Goal: Communication & Community: Ask a question

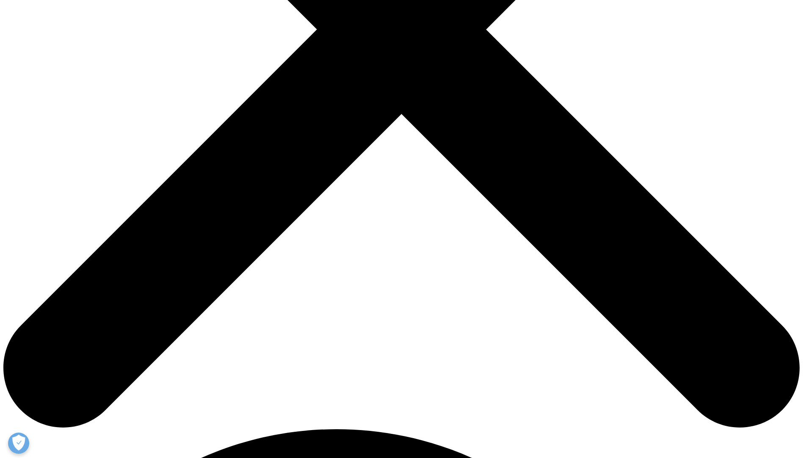
scroll to position [389, 0]
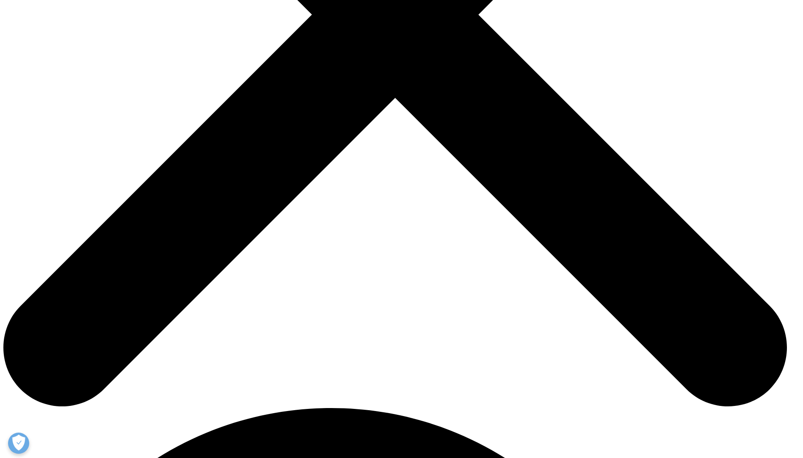
select select "Other"
click at [341, 202] on input "Voornaam" at bounding box center [343, 203] width 104 height 19
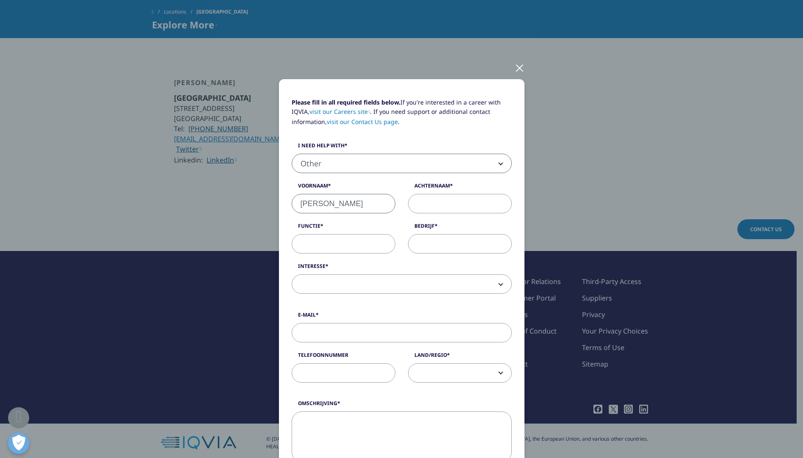
type input "[PERSON_NAME]"
type input "w"
type input "Wouters"
type input "Diëtist"
type input "[PERSON_NAME][GEOGRAPHIC_DATA]"
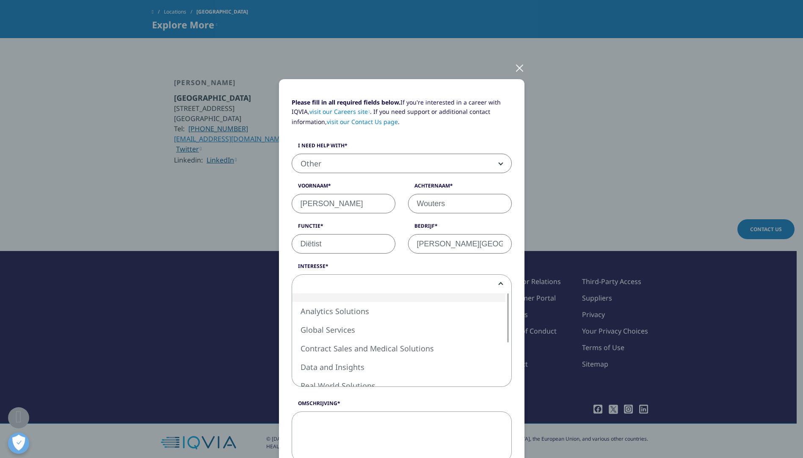
click at [355, 284] on span at bounding box center [401, 284] width 219 height 19
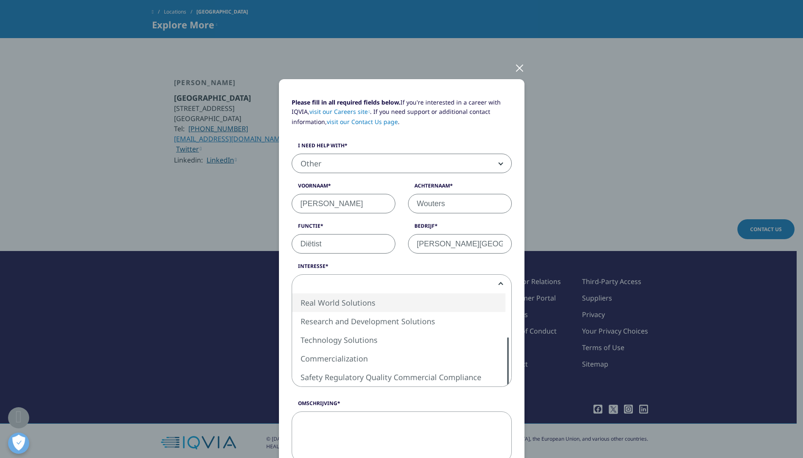
click at [386, 272] on label "Interesse" at bounding box center [401, 268] width 220 height 12
click at [292, 274] on select "Analytics Solutions Global Services Contract Sales and Medical Solutions Data a…" at bounding box center [291, 274] width 0 height 0
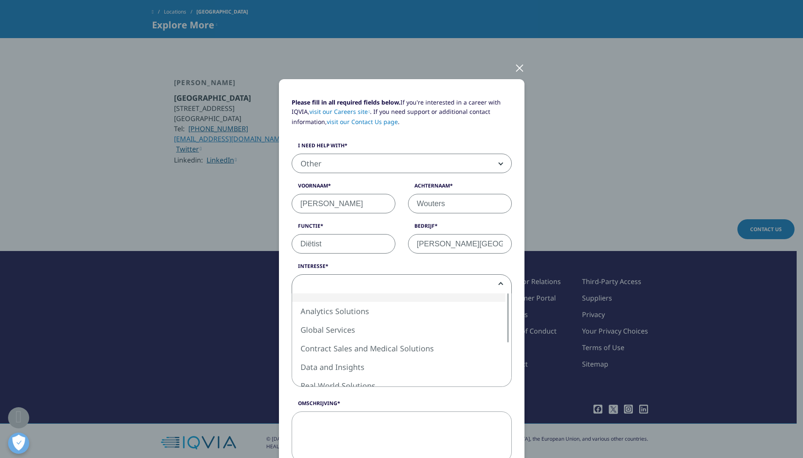
scroll to position [0, 0]
select select "Analytics Solutions"
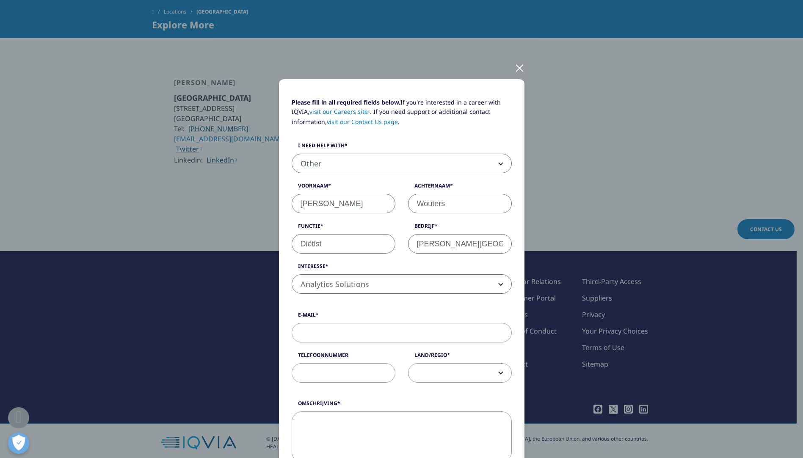
scroll to position [42, 0]
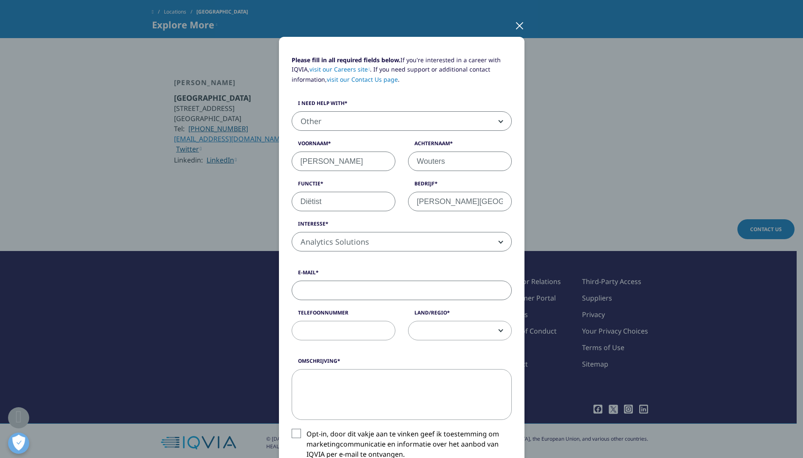
click at [351, 285] on input "E-mail" at bounding box center [401, 289] width 220 height 19
type input "[EMAIL_ADDRESS][DOMAIN_NAME]"
type input "0641585199"
click at [440, 324] on span at bounding box center [459, 330] width 103 height 19
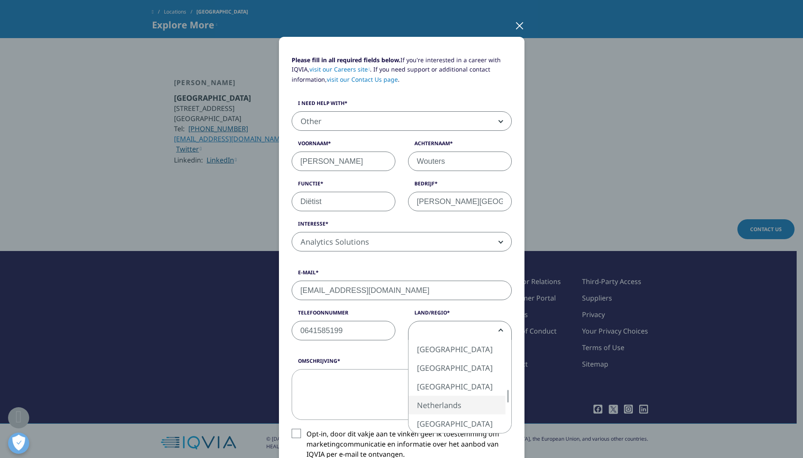
select select "Netherlands"
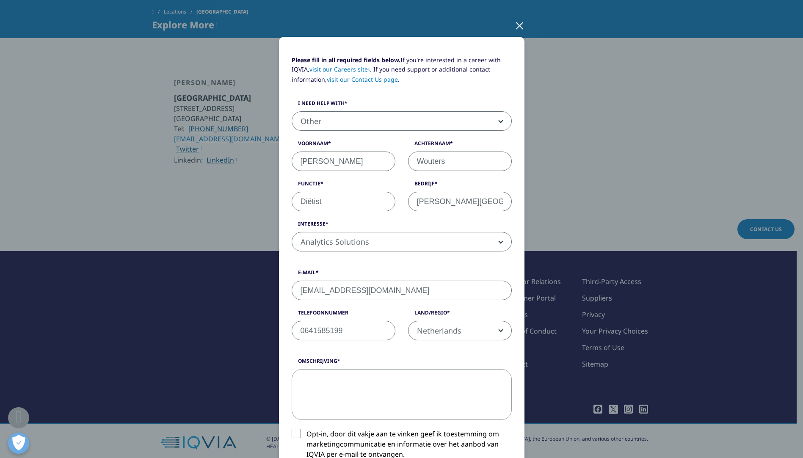
scroll to position [169, 0]
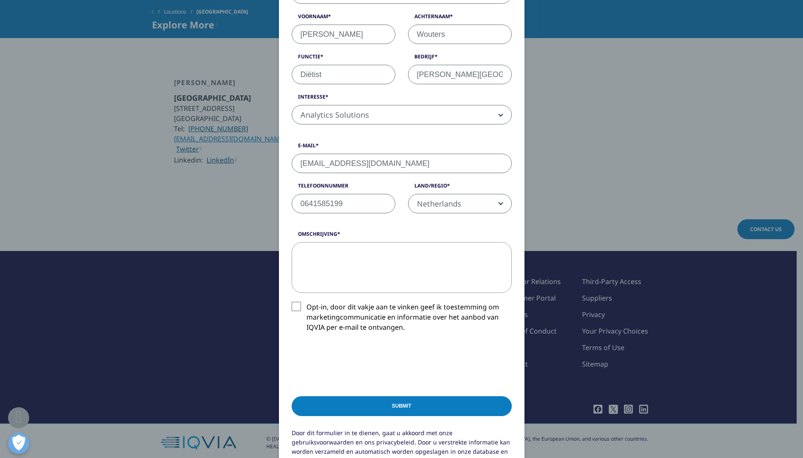
click at [325, 276] on textarea "Omschrijving" at bounding box center [401, 267] width 220 height 51
click at [349, 280] on textarea "Omschrijving" at bounding box center [401, 267] width 220 height 51
click at [488, 266] on textarea "Beste, Mijn collega vult voor jullie vragenlijsten in. Ik vroeg me af of het mo…" at bounding box center [401, 267] width 220 height 51
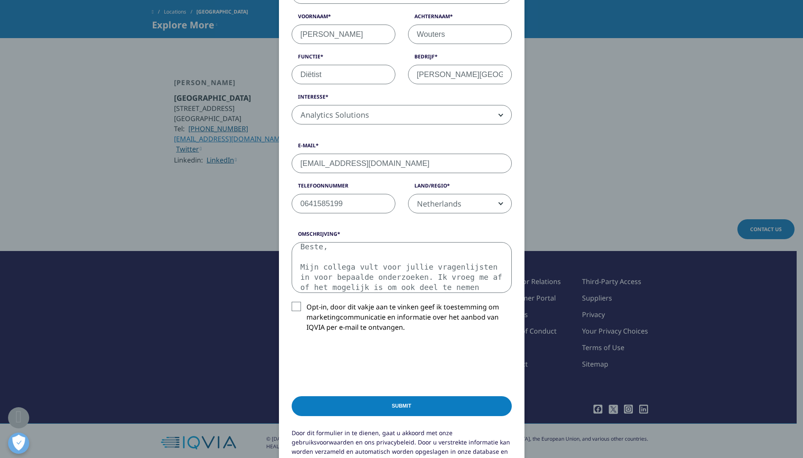
scroll to position [212, 0]
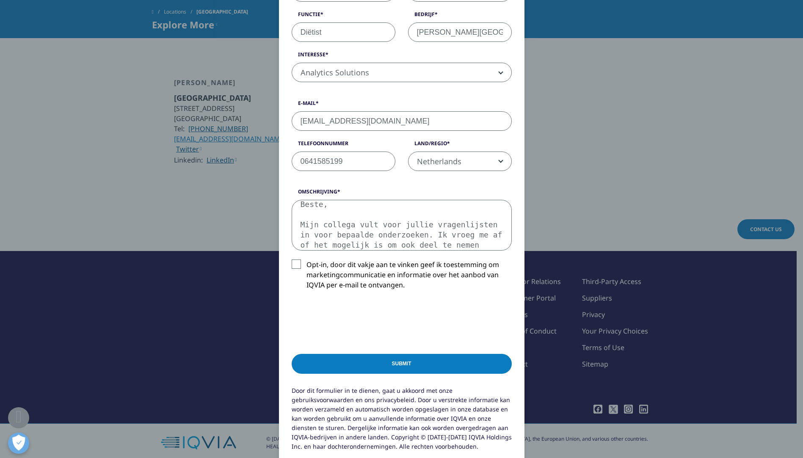
click at [451, 238] on textarea "Beste, Mijn collega vult voor jullie vragenlijsten in voor bepaalde onderzoeken…" at bounding box center [401, 225] width 220 height 51
click at [470, 242] on textarea "Beste, Mijn collega vult voor jullie vragenlijsten in voor bepaalde onderzoeken…" at bounding box center [401, 225] width 220 height 51
click at [454, 247] on textarea "Beste, Mijn collega vult voor jullie vragenlijsten in voor bepaalde onderzoeken…" at bounding box center [401, 225] width 220 height 51
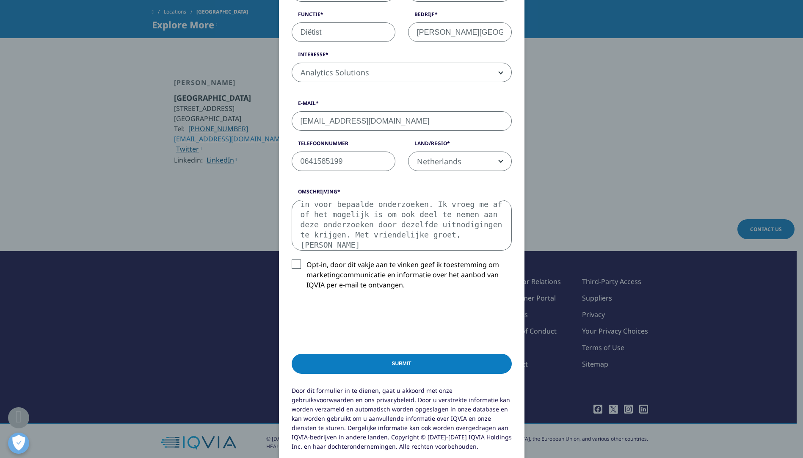
click at [339, 234] on textarea "Beste, Mijn collega vult voor jullie vragenlijsten in voor bepaalde onderzoeken…" at bounding box center [401, 225] width 220 height 51
click at [374, 234] on textarea "Beste, Mijn collega vult voor jullie vragenlijsten in voor bepaalde onderzoeken…" at bounding box center [401, 225] width 220 height 51
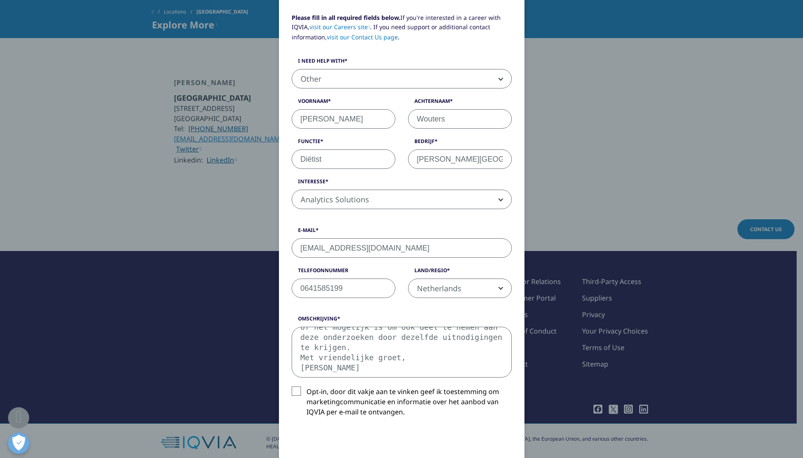
scroll to position [169, 0]
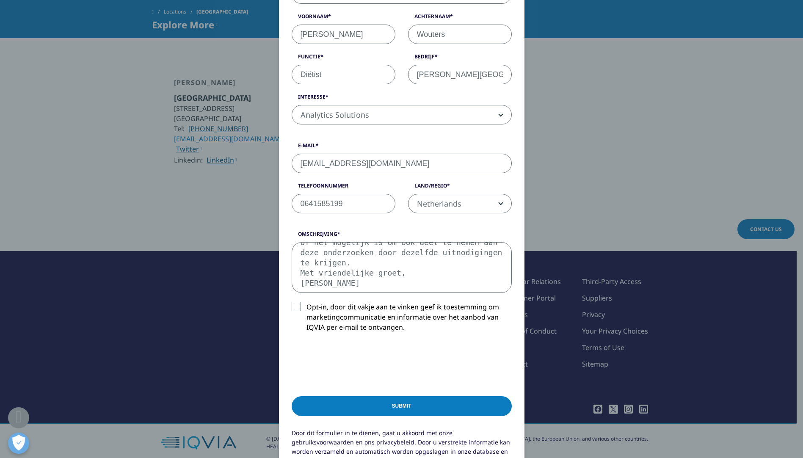
type textarea "Beste, Mijn collega vult voor jullie vragenlijsten in voor bepaalde onderzoeken…"
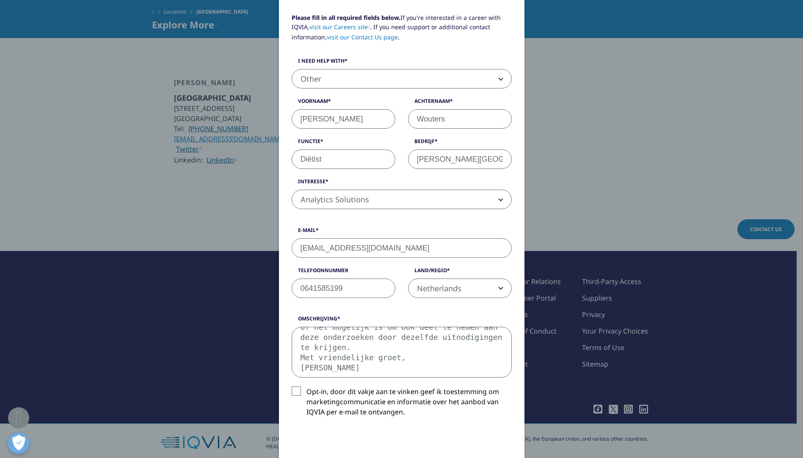
click at [357, 345] on textarea "Beste, Mijn collega vult voor jullie vragenlijsten in voor bepaalde onderzoeken…" at bounding box center [401, 352] width 220 height 51
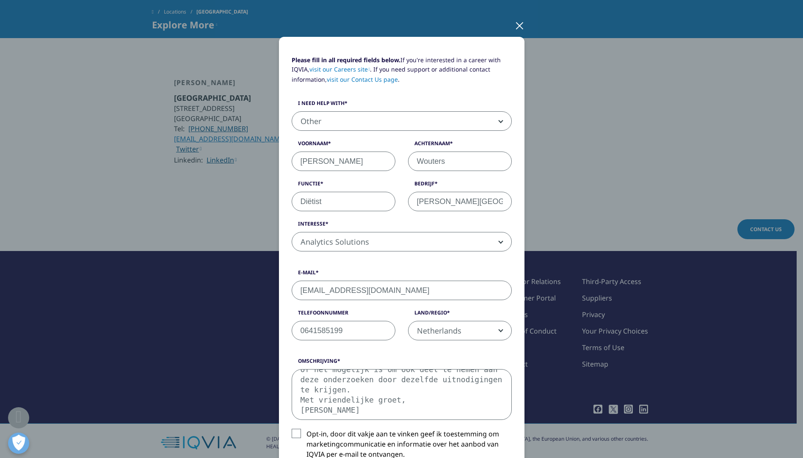
scroll to position [169, 0]
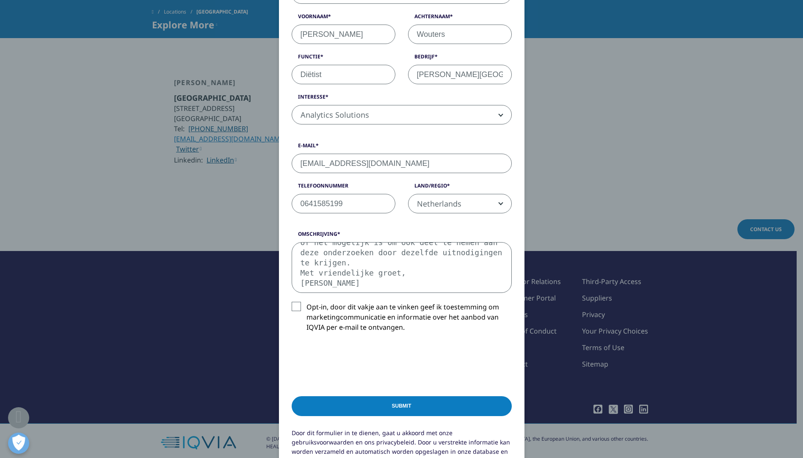
click at [393, 263] on textarea "Beste, Mijn collega vult voor jullie vragenlijsten in voor bepaalde onderzoeken…" at bounding box center [401, 267] width 220 height 51
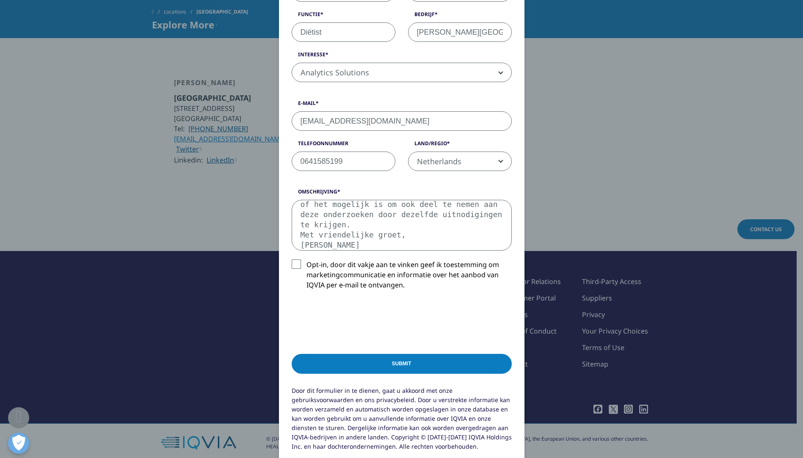
scroll to position [296, 0]
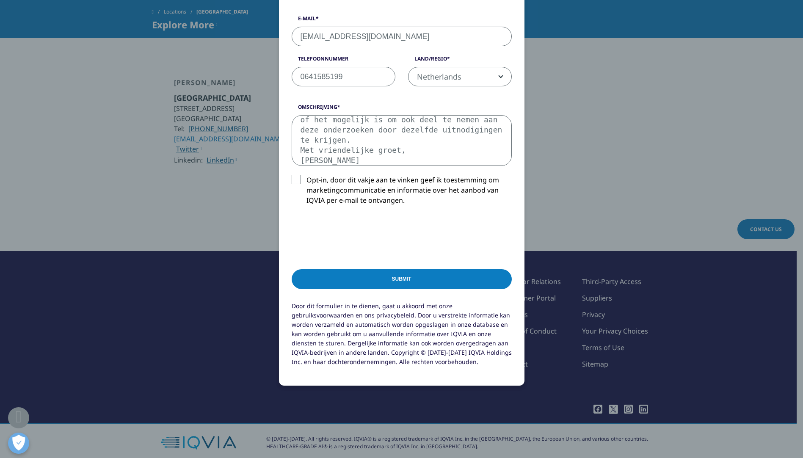
click at [410, 278] on input "Submit" at bounding box center [401, 279] width 220 height 20
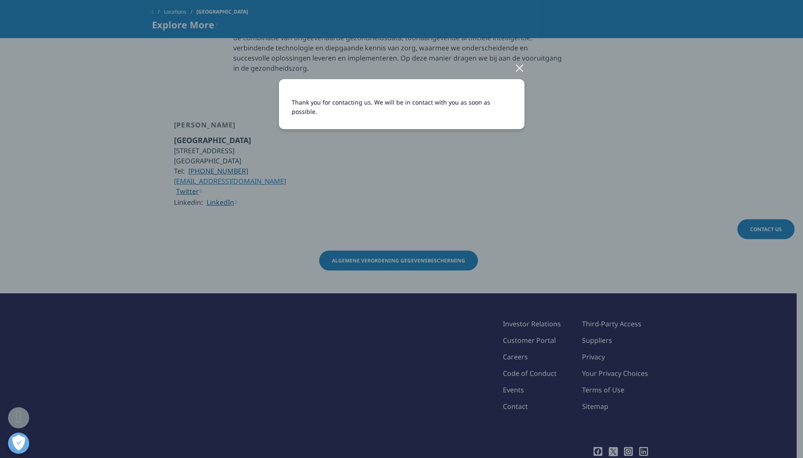
scroll to position [305, 0]
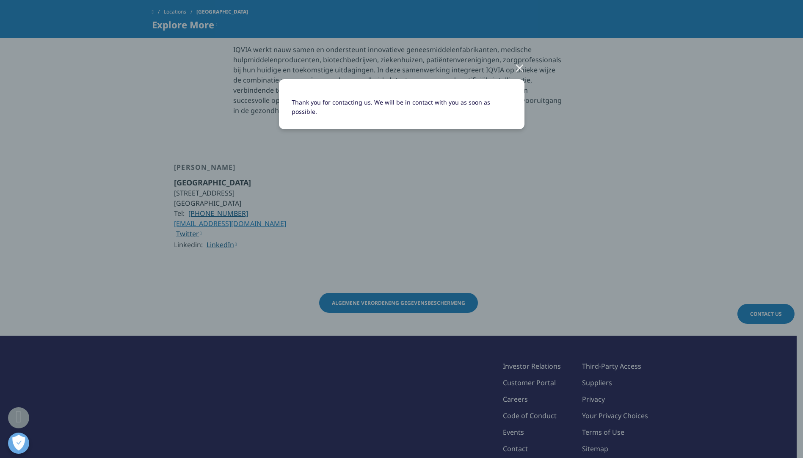
click at [518, 65] on div at bounding box center [519, 67] width 10 height 23
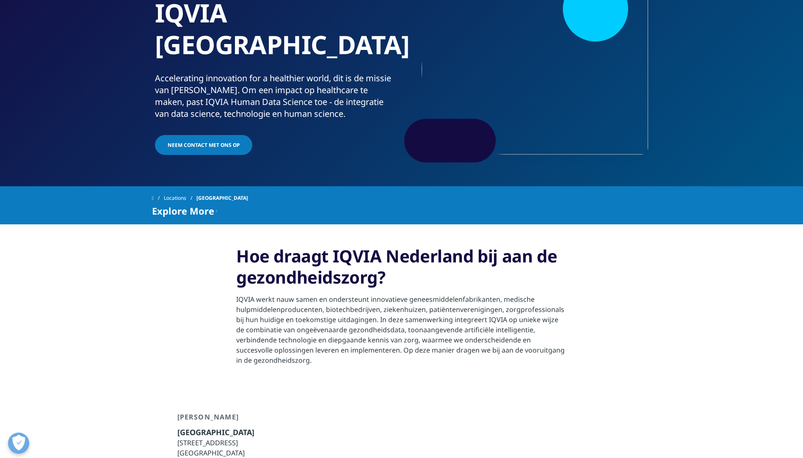
scroll to position [0, 0]
